Goal: Transaction & Acquisition: Subscribe to service/newsletter

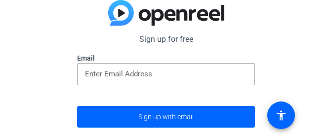
click at [196, 90] on div at bounding box center [166, 90] width 178 height 11
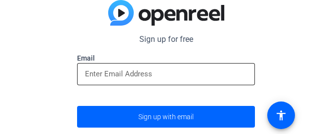
click at [195, 81] on div at bounding box center [166, 74] width 162 height 22
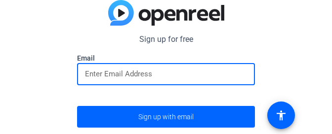
click at [159, 72] on input "email" at bounding box center [166, 74] width 162 height 12
type input "b"
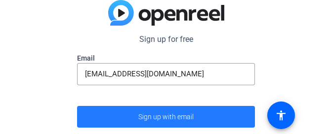
click at [145, 117] on span "Sign up with email" at bounding box center [165, 117] width 55 height 0
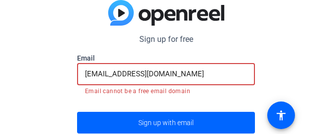
click at [173, 71] on input "[EMAIL_ADDRESS][DOMAIN_NAME]" at bounding box center [166, 74] width 162 height 12
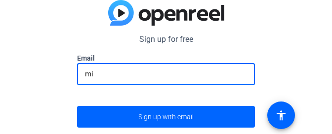
type input "m"
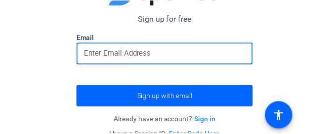
scroll to position [28, 0]
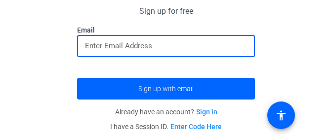
click at [166, 44] on input "email" at bounding box center [166, 46] width 162 height 12
type input "[EMAIL_ADDRESS][DOMAIN_NAME]"
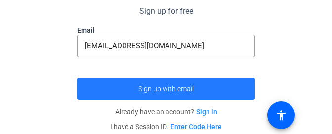
click at [172, 98] on span "submit" at bounding box center [166, 89] width 178 height 24
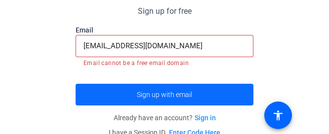
click at [222, 100] on span "submit" at bounding box center [164, 95] width 178 height 24
